Goal: Navigation & Orientation: Find specific page/section

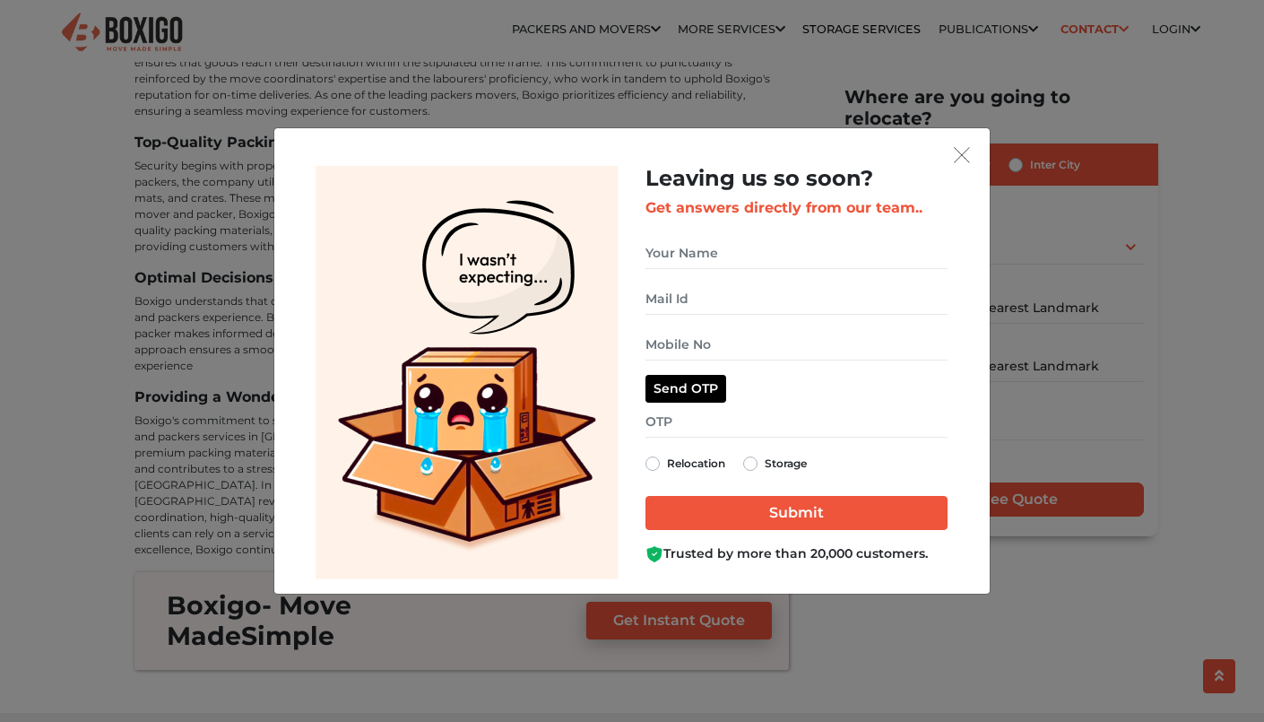
scroll to position [5357, 0]
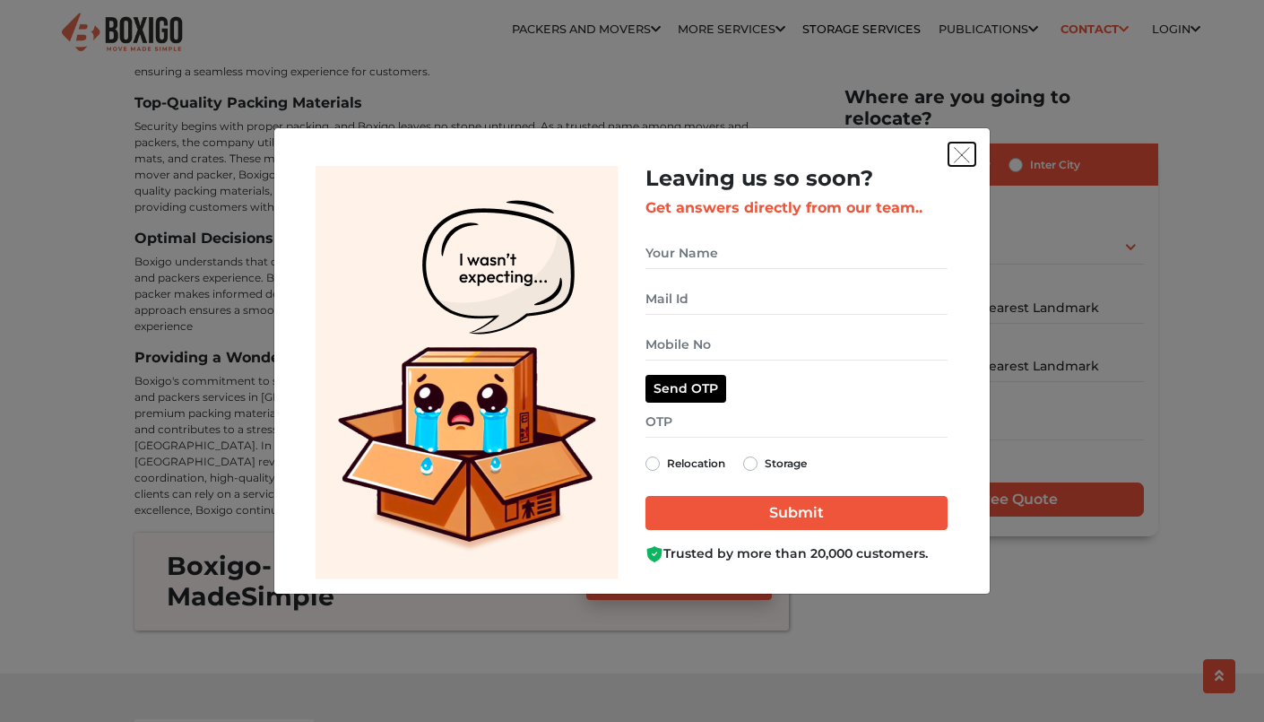
click at [962, 150] on img "get free quote dialog" at bounding box center [962, 155] width 16 height 16
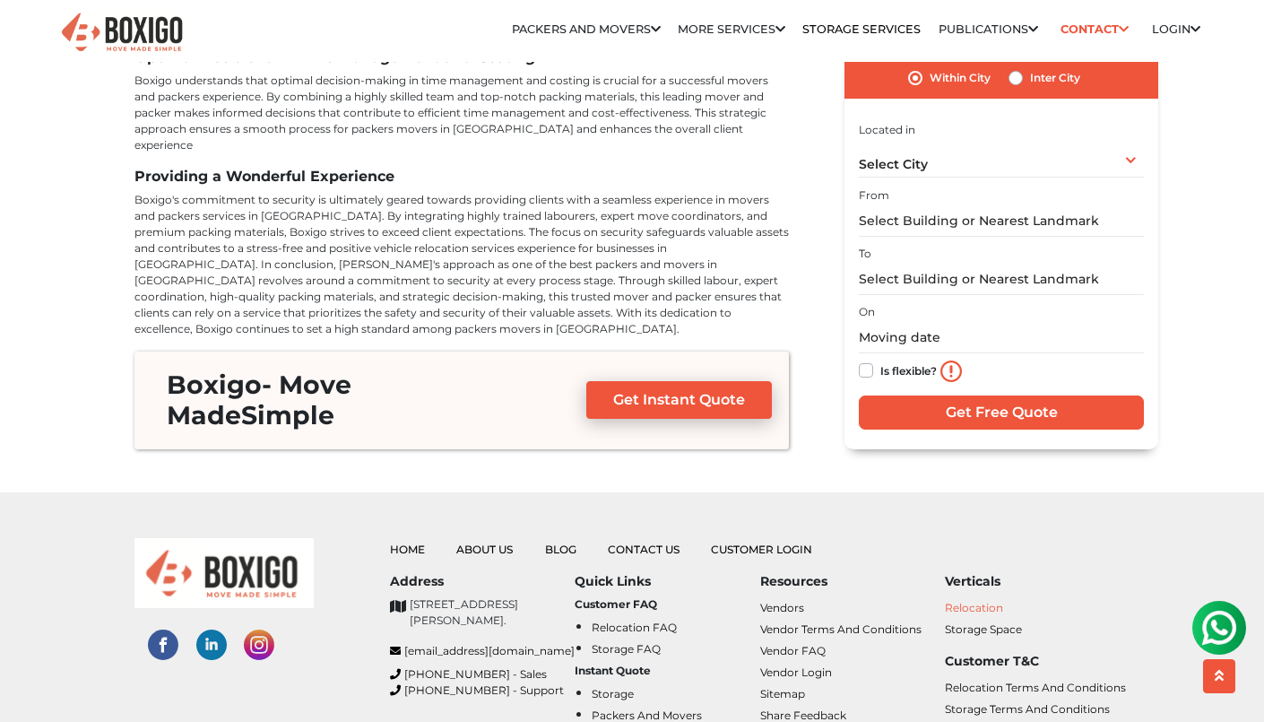
scroll to position [0, 0]
click at [962, 601] on link "Relocation" at bounding box center [974, 607] width 58 height 13
